Goal: Information Seeking & Learning: Understand process/instructions

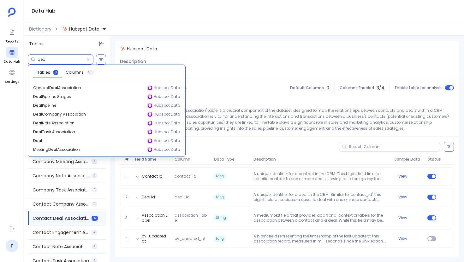
scroll to position [54, 0]
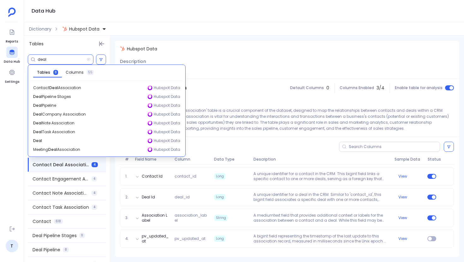
click at [43, 59] on input "deal" at bounding box center [62, 59] width 49 height 5
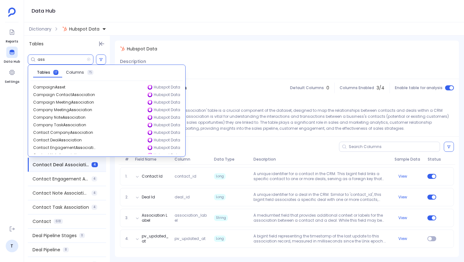
click at [42, 60] on input "ass" at bounding box center [62, 59] width 49 height 5
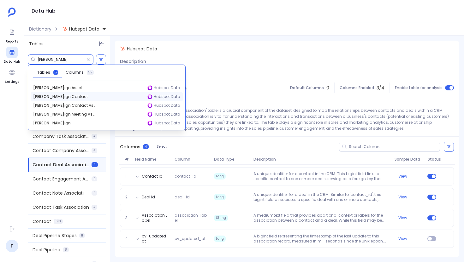
click at [60, 98] on span "Campa ign Contact" at bounding box center [60, 96] width 55 height 5
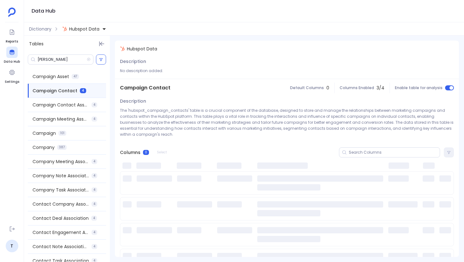
scroll to position [0, 0]
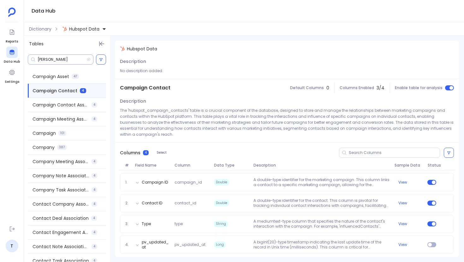
click at [54, 59] on input "campa" at bounding box center [62, 59] width 49 height 5
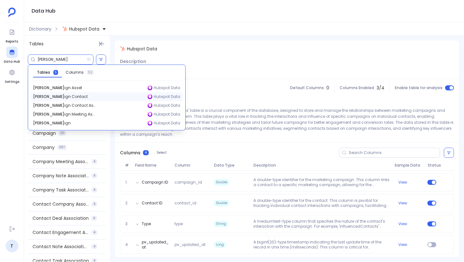
click at [67, 99] on span "Campa ign Contact" at bounding box center [60, 96] width 55 height 5
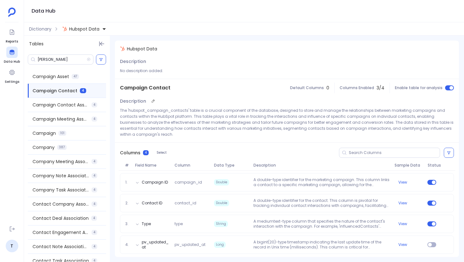
scroll to position [2, 0]
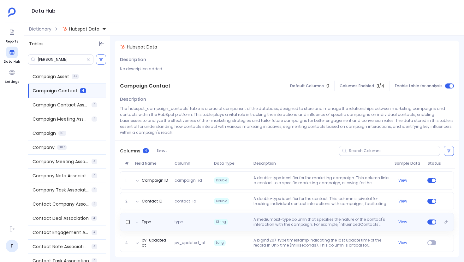
click at [279, 230] on div "Type type String A mediumtext-type column that specifies the nature of the cont…" at bounding box center [287, 222] width 334 height 18
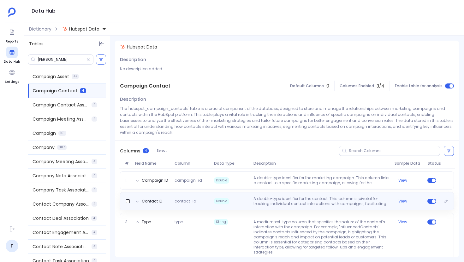
scroll to position [49, 0]
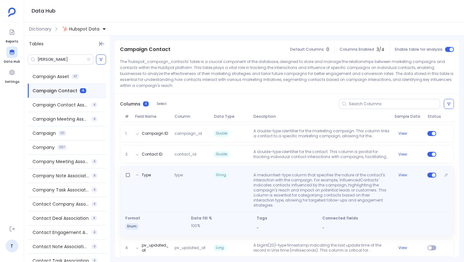
click at [293, 168] on div "Type type String A mediumtext-type column that specifies the nature of the cont…" at bounding box center [287, 201] width 334 height 70
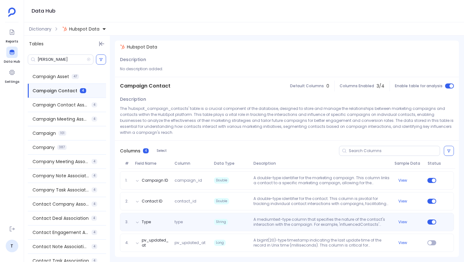
scroll to position [2, 0]
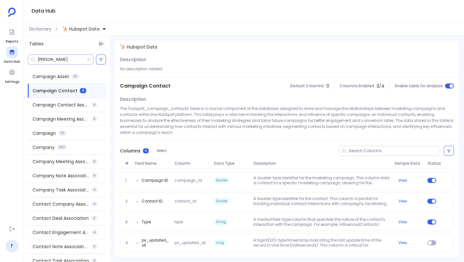
click at [49, 59] on input "campa" at bounding box center [62, 59] width 49 height 5
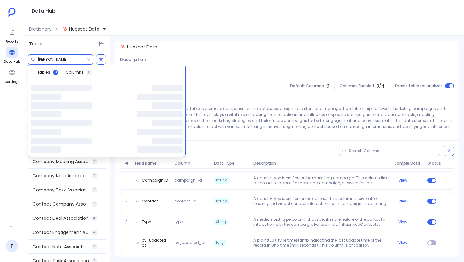
click at [49, 59] on input "campa" at bounding box center [62, 59] width 49 height 5
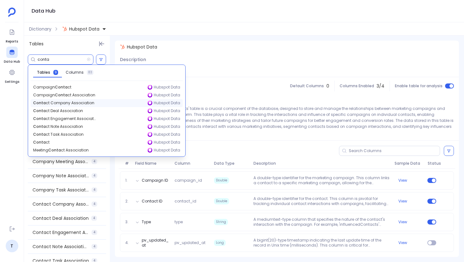
type input "conta"
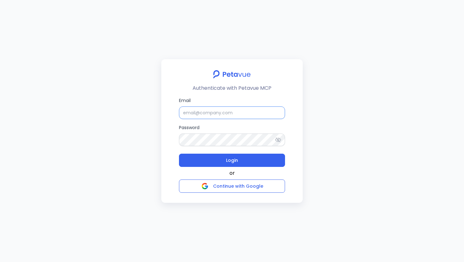
type input "support+turingvuestag@petavue.com"
drag, startPoint x: 180, startPoint y: 115, endPoint x: 266, endPoint y: 115, distance: 85.8
click at [266, 115] on input "support+turingvuestag@petavue.com" at bounding box center [232, 113] width 106 height 13
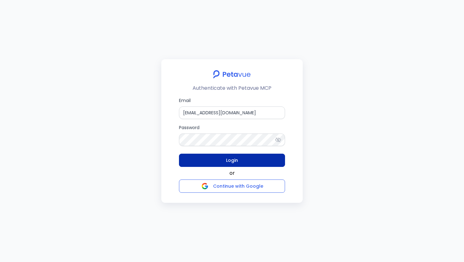
click at [249, 161] on button "Login" at bounding box center [232, 160] width 106 height 13
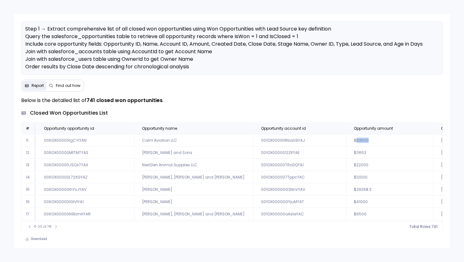
scroll to position [38, 79]
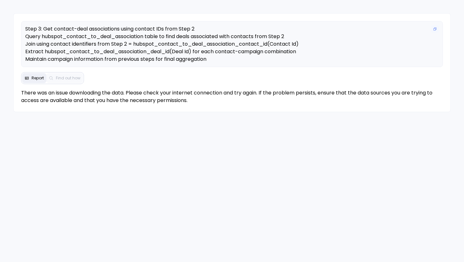
click at [338, 62] on p "Step 3: Get contact-deal associations using contact IDs from Step 2 Query hubsp…" at bounding box center [232, 44] width 414 height 38
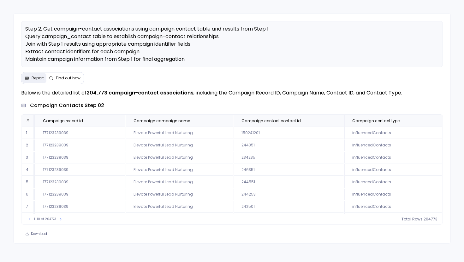
click at [66, 81] on span "Find out how" at bounding box center [68, 78] width 25 height 5
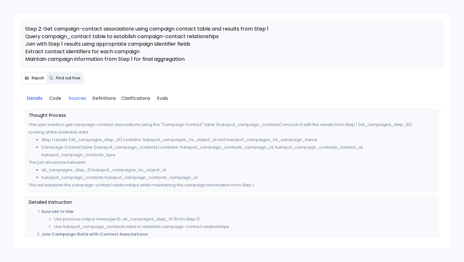
click at [86, 102] on span "Sources" at bounding box center [77, 98] width 19 height 7
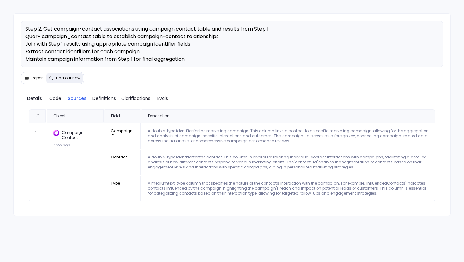
click at [69, 140] on div "Campaign Contact" at bounding box center [75, 135] width 44 height 10
click at [51, 102] on span "Code" at bounding box center [55, 98] width 12 height 7
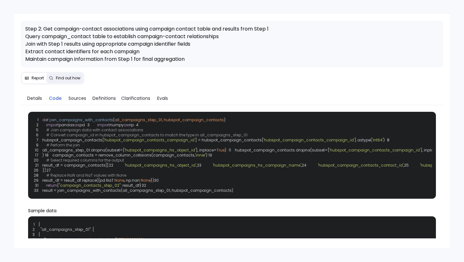
scroll to position [10, 0]
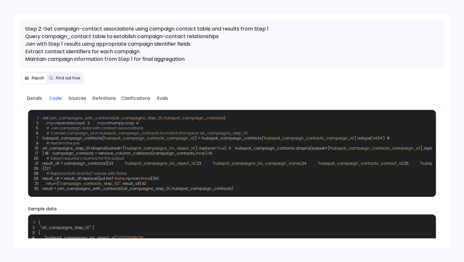
click at [280, 141] on span "'hubspot_campaign_contacts_campaign_id'" at bounding box center [308, 138] width 91 height 5
click at [280, 164] on div "1 def join_campaigns_with_contacts ( all_campaigns_step_01, hubspot_campaign_co…" at bounding box center [232, 153] width 400 height 79
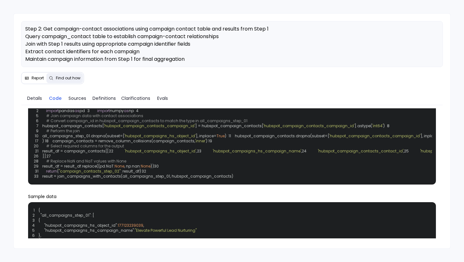
scroll to position [24, 0]
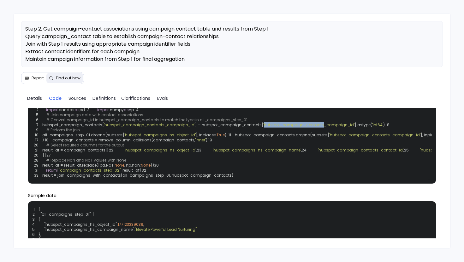
drag, startPoint x: 317, startPoint y: 144, endPoint x: 260, endPoint y: 142, distance: 57.2
click at [263, 128] on span "'hubspot_campaign_contacts_campaign_id'" at bounding box center [308, 124] width 91 height 5
click at [277, 128] on span "'hubspot_campaign_contacts_campaign_id'" at bounding box center [308, 124] width 91 height 5
drag, startPoint x: 277, startPoint y: 142, endPoint x: 259, endPoint y: 142, distance: 18.6
click at [259, 142] on code "1 def join_campaigns_with_contacts ( all_campaigns_step_01, hubspot_campaign_co…" at bounding box center [459, 140] width 850 height 76
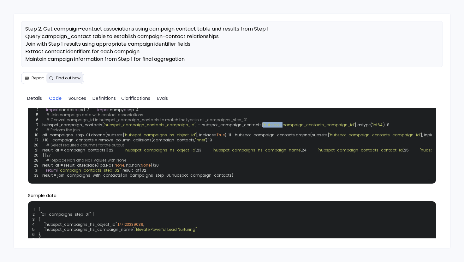
click at [259, 128] on span "] = hubspot_campaign_contacts[" at bounding box center [229, 124] width 68 height 5
